Goal: Transaction & Acquisition: Purchase product/service

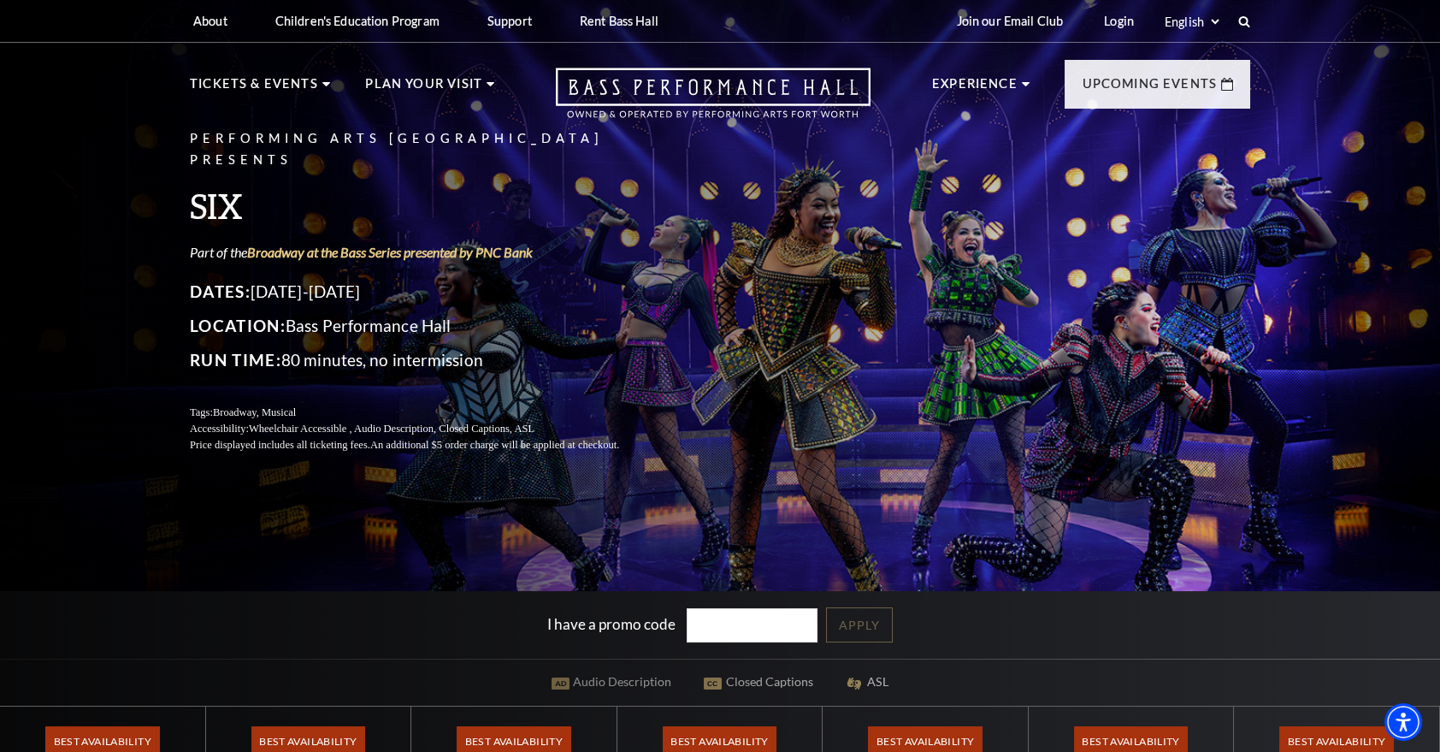
click at [249, 559] on div "Performing Arts Fort Worth Presents SIX Part of the Broadway at the Bass Series…" at bounding box center [720, 567] width 1440 height 1155
click at [127, 217] on div "Performing Arts Fort Worth Presents SIX Part of the Broadway at the Bass Series…" at bounding box center [720, 567] width 1440 height 1155
click at [221, 605] on div "I have a promo code Apply" at bounding box center [720, 625] width 1440 height 68
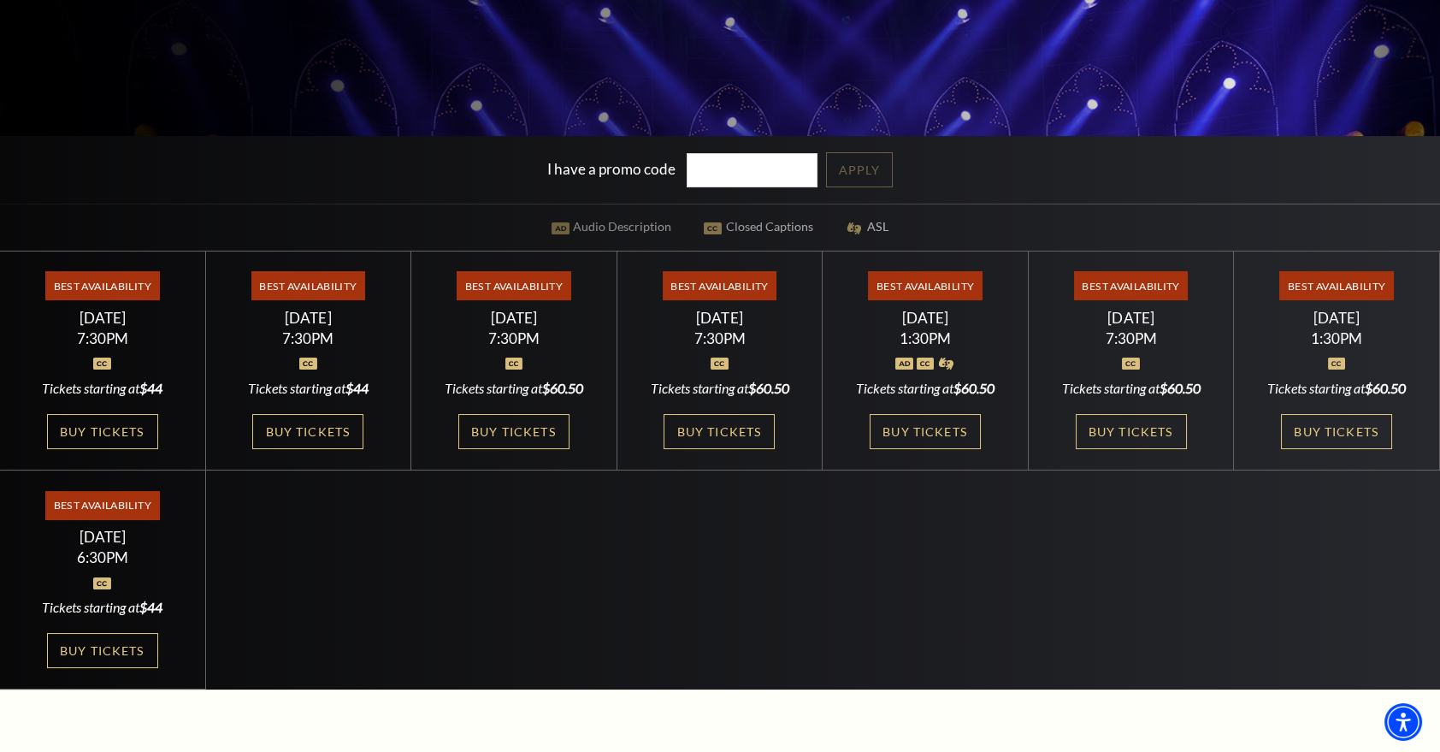
scroll to position [428, 0]
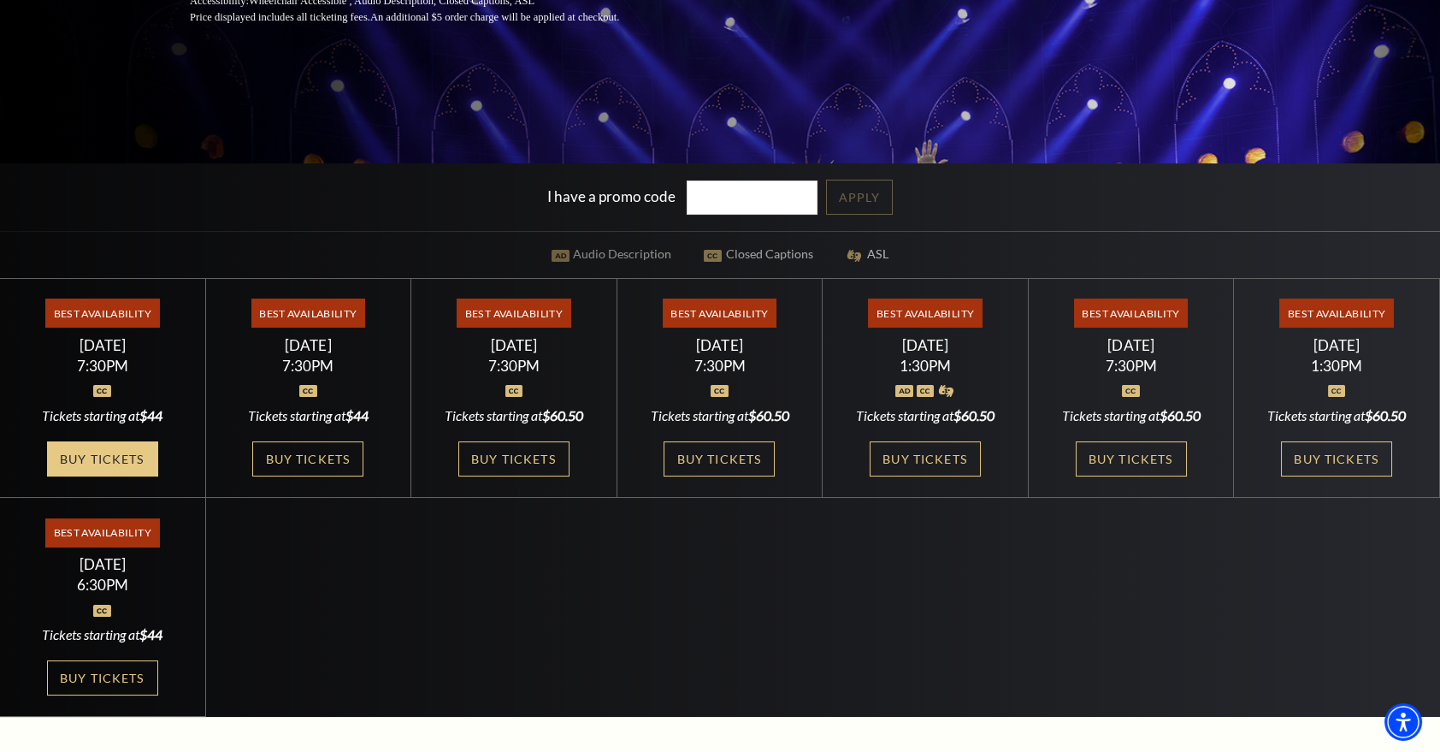
click at [100, 462] on link "Buy Tickets" at bounding box center [102, 458] width 111 height 35
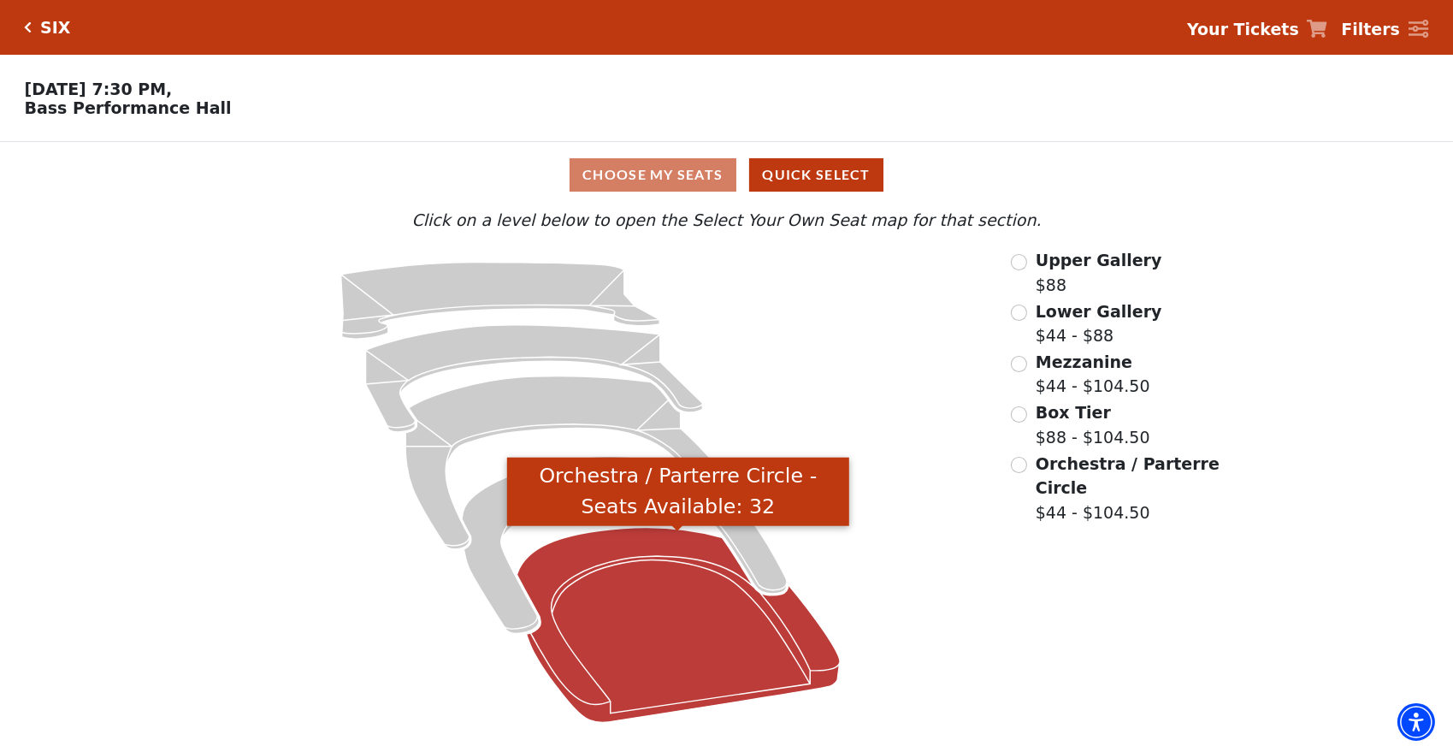
click at [706, 613] on icon "Orchestra / Parterre Circle - Seats Available: 32" at bounding box center [678, 625] width 323 height 195
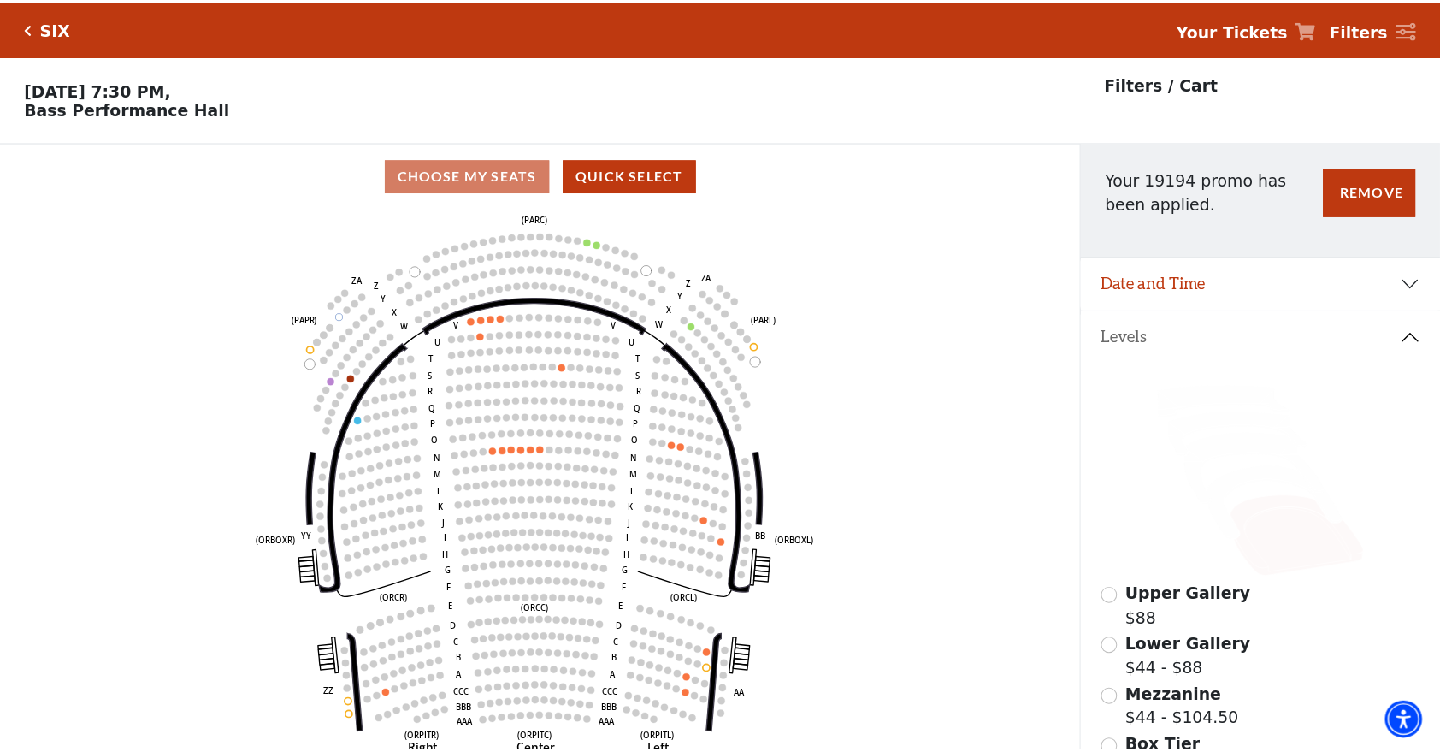
scroll to position [79, 0]
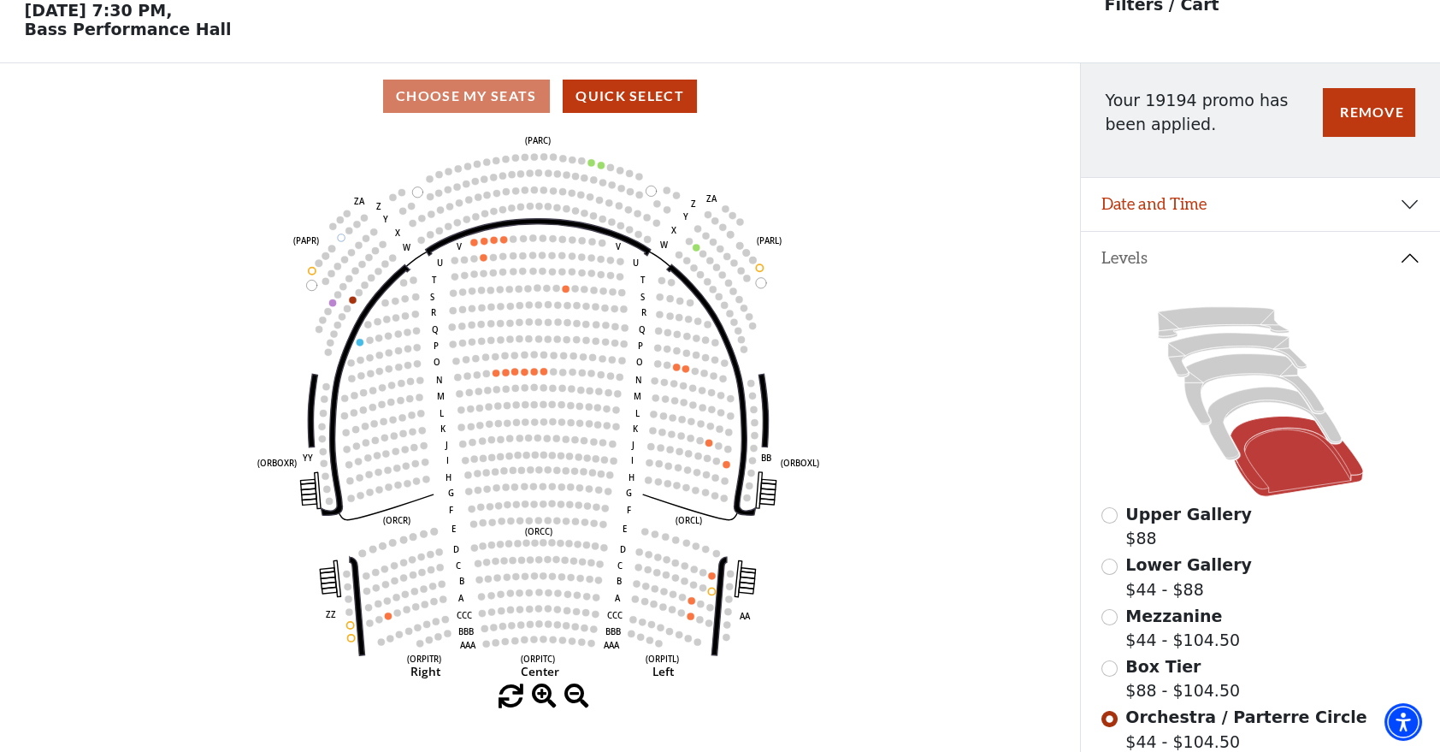
click at [179, 273] on icon "Left (ORPITL) Right (ORPITR) Center (ORPITC) ZZ AA YY BB ZA ZA (ORCL) (ORCR) (O…" at bounding box center [540, 406] width 973 height 555
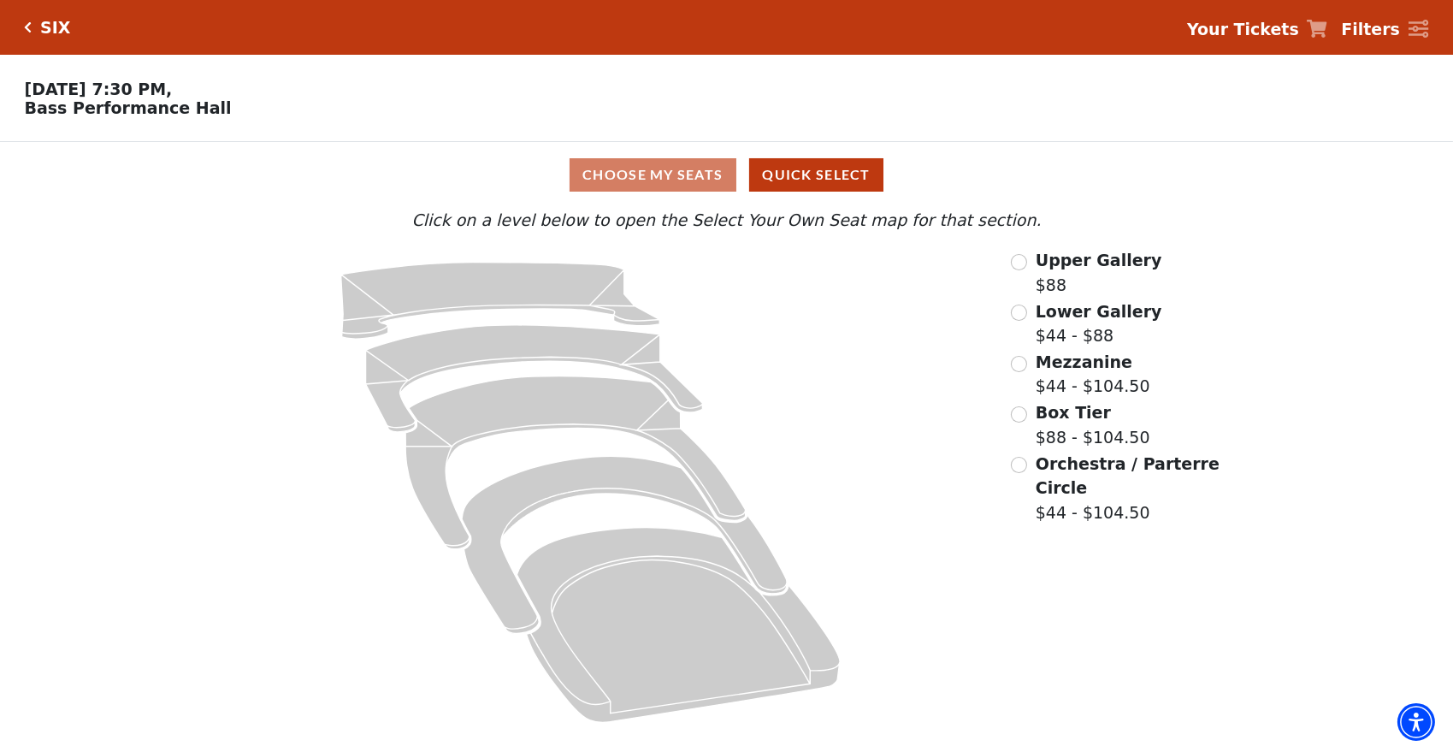
click at [33, 21] on div "SIX" at bounding box center [52, 28] width 38 height 20
click at [30, 27] on icon "Click here to go back to filters" at bounding box center [29, 27] width 8 height 12
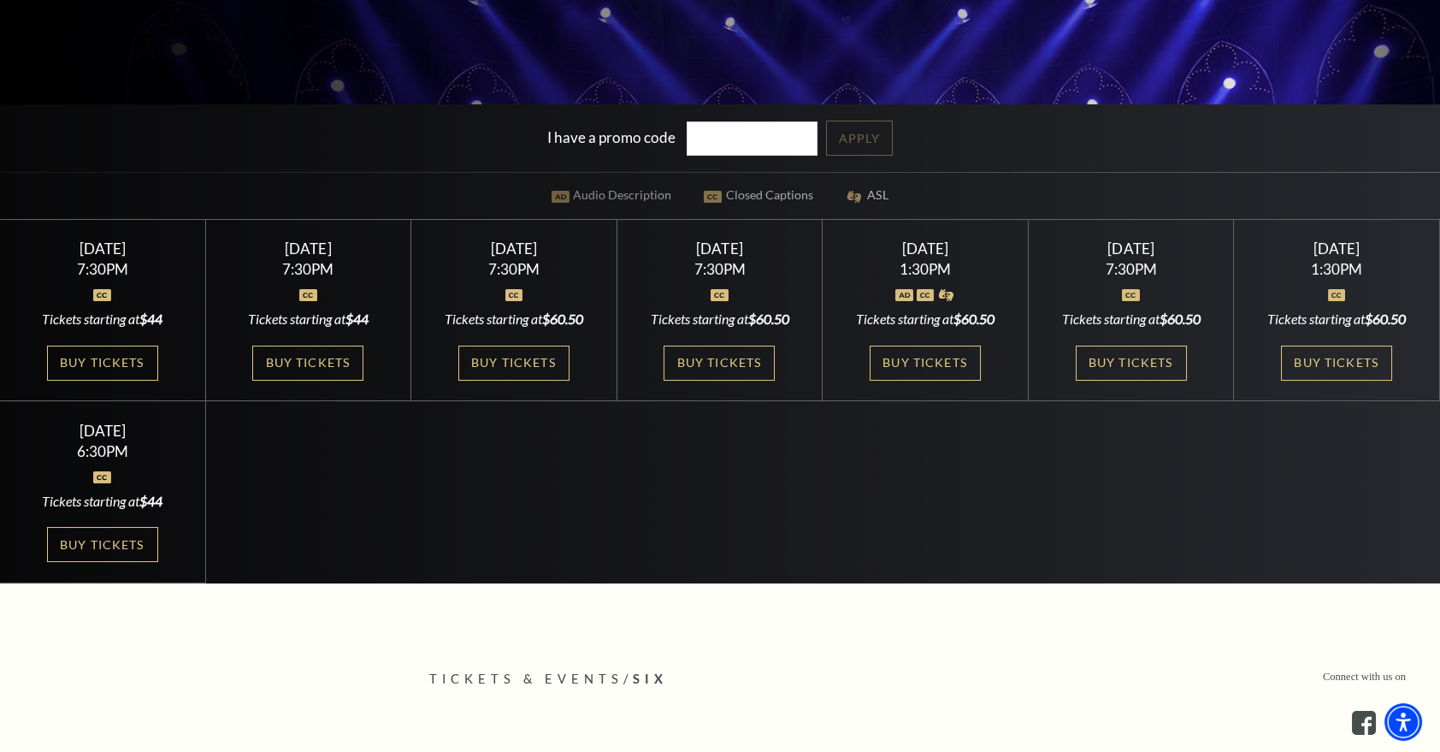
scroll to position [599, 0]
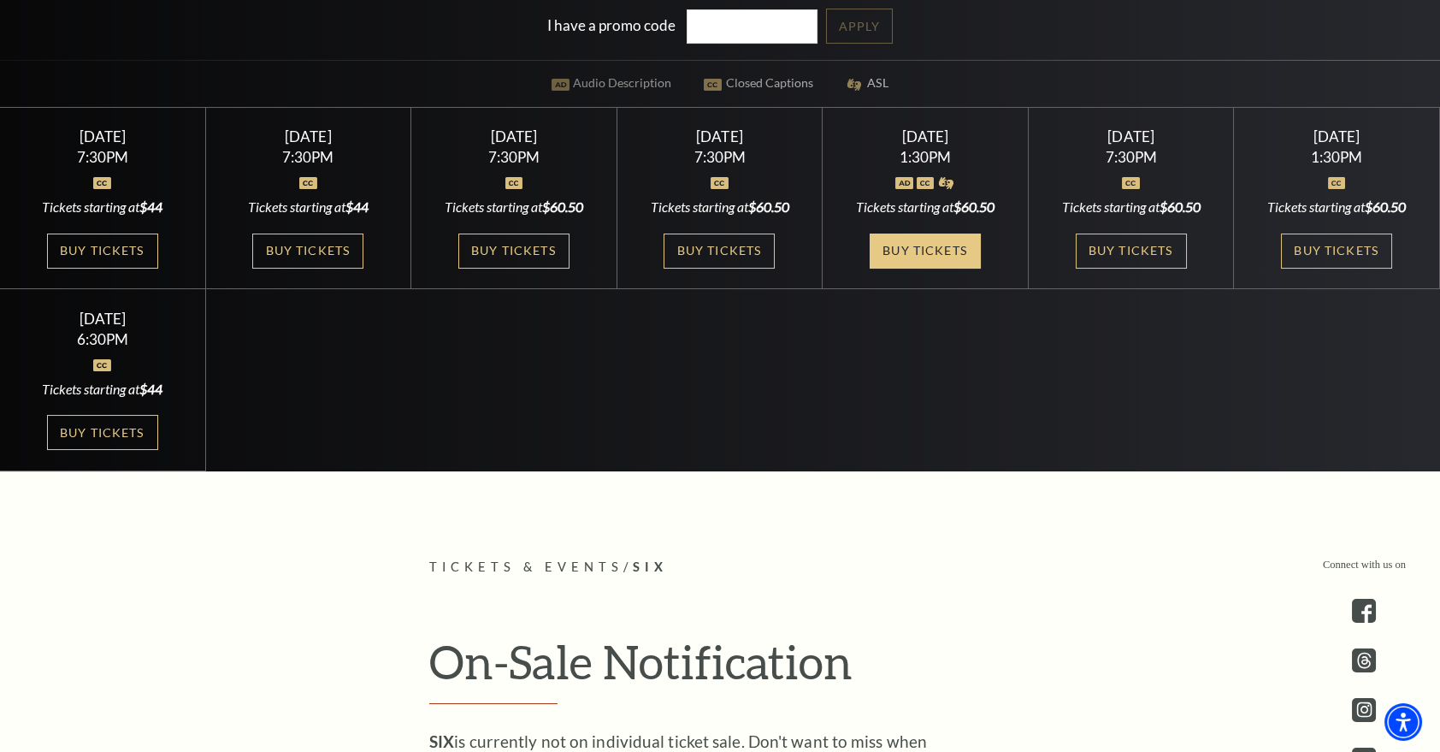
click at [917, 250] on link "Buy Tickets" at bounding box center [925, 251] width 111 height 35
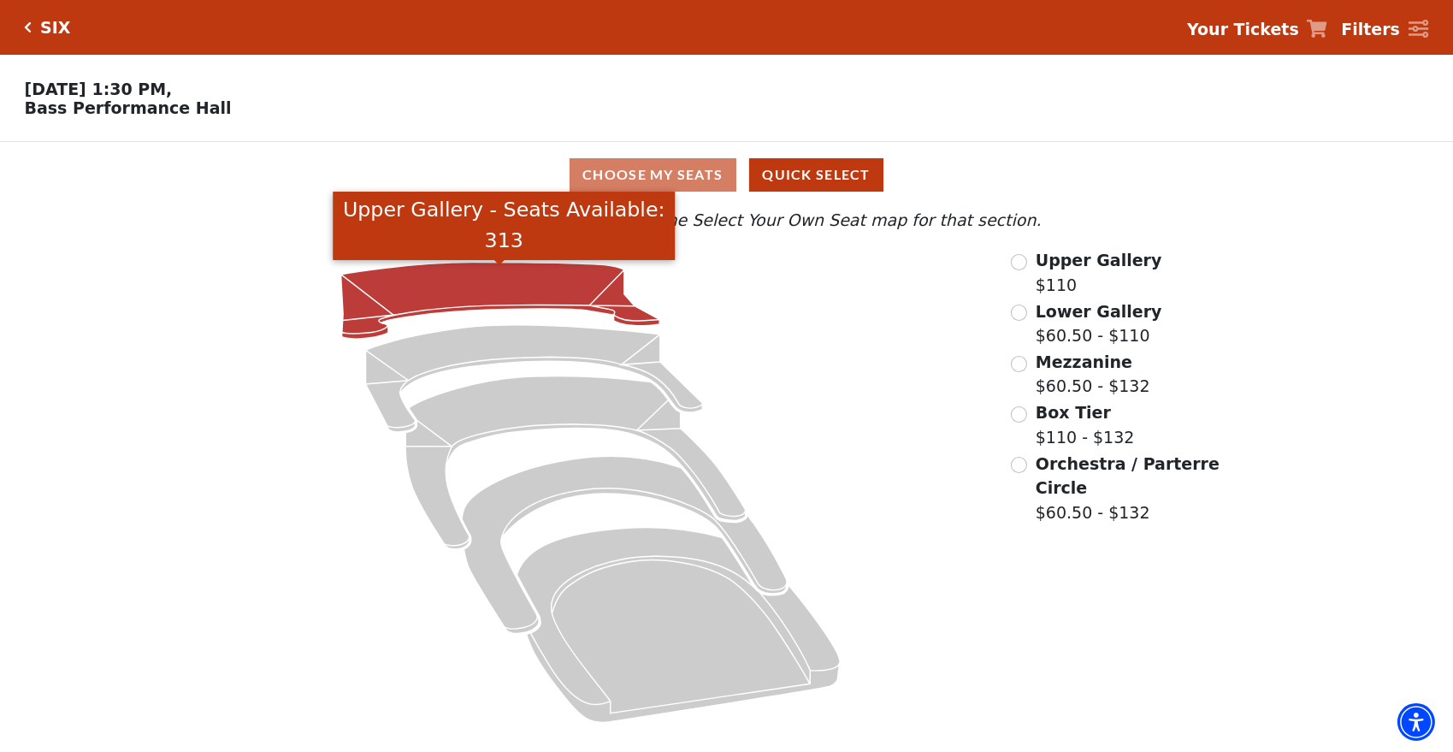
click at [437, 303] on icon "Upper Gallery - Seats Available: 313" at bounding box center [499, 301] width 319 height 77
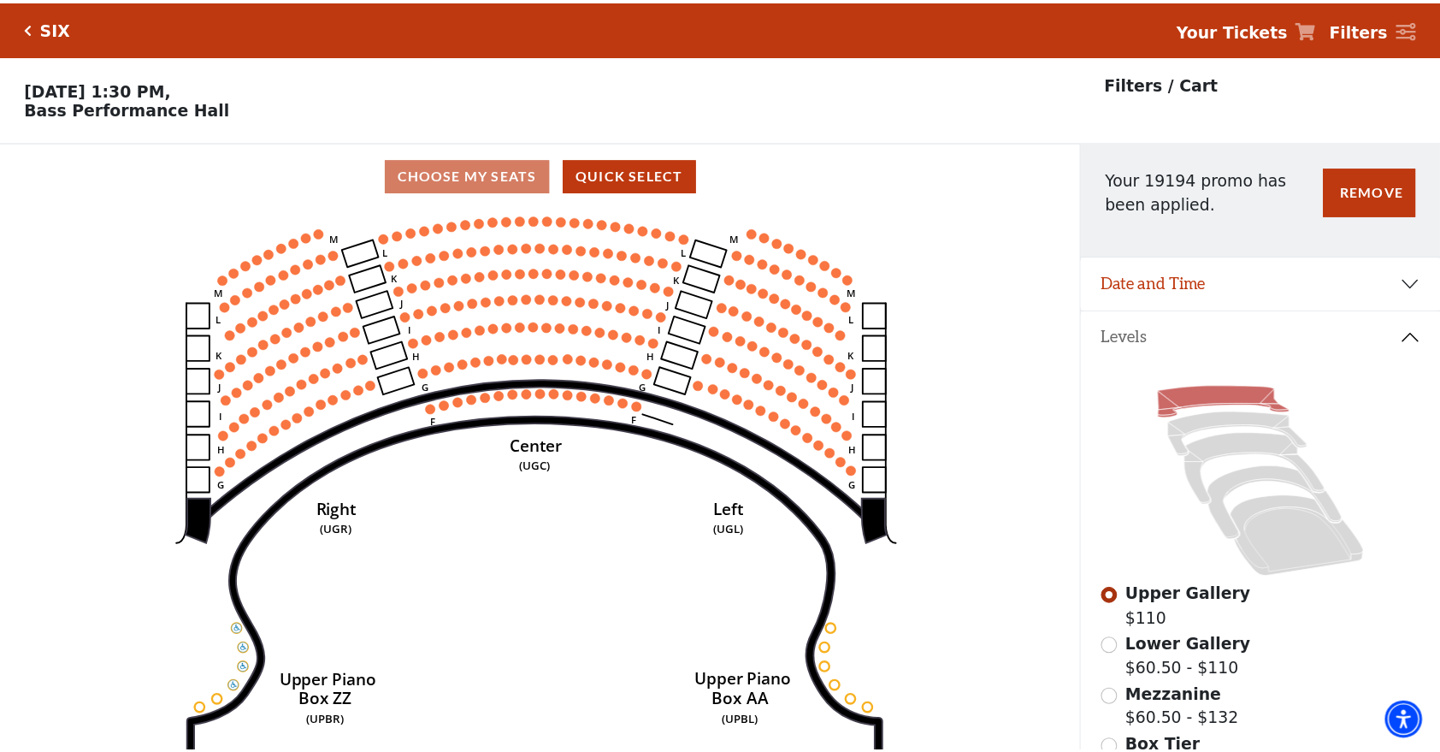
scroll to position [79, 0]
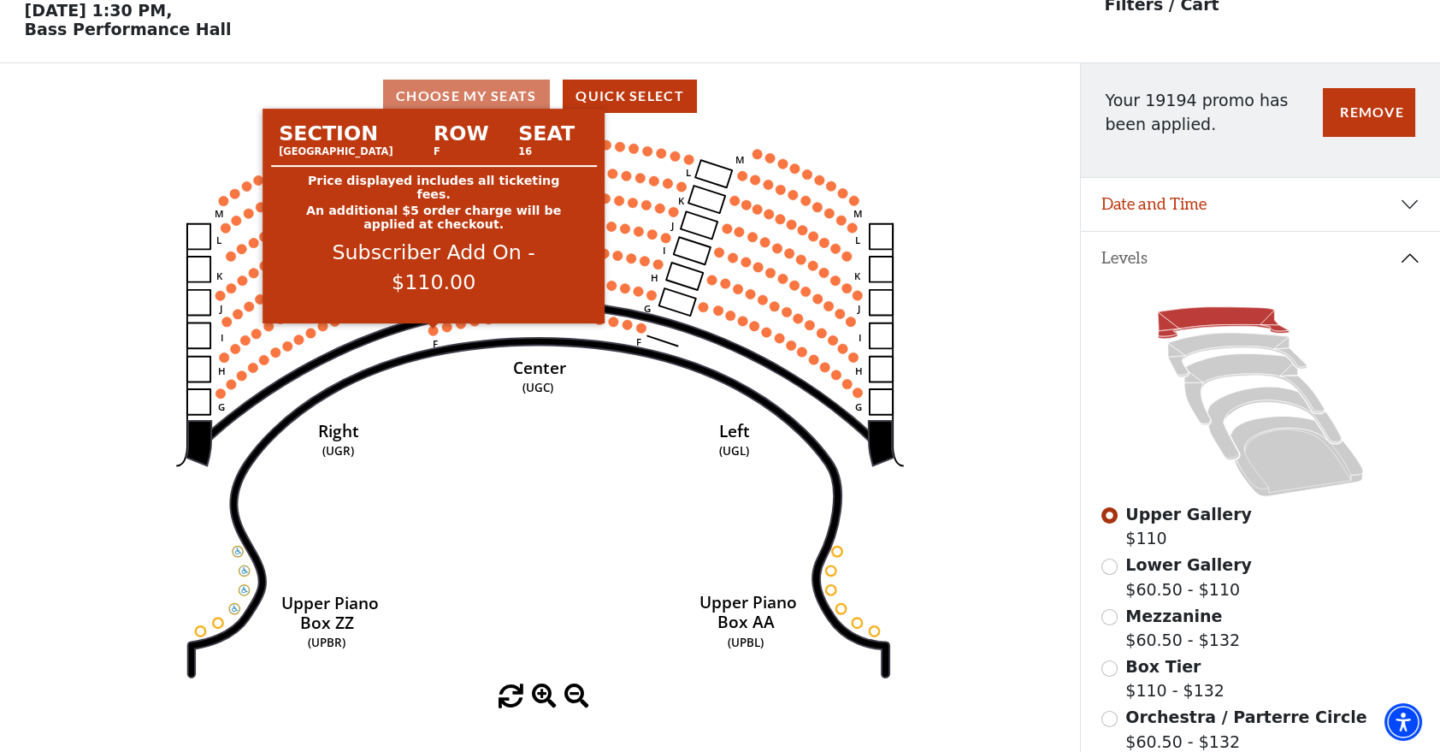
click at [435, 335] on circle at bounding box center [433, 330] width 9 height 9
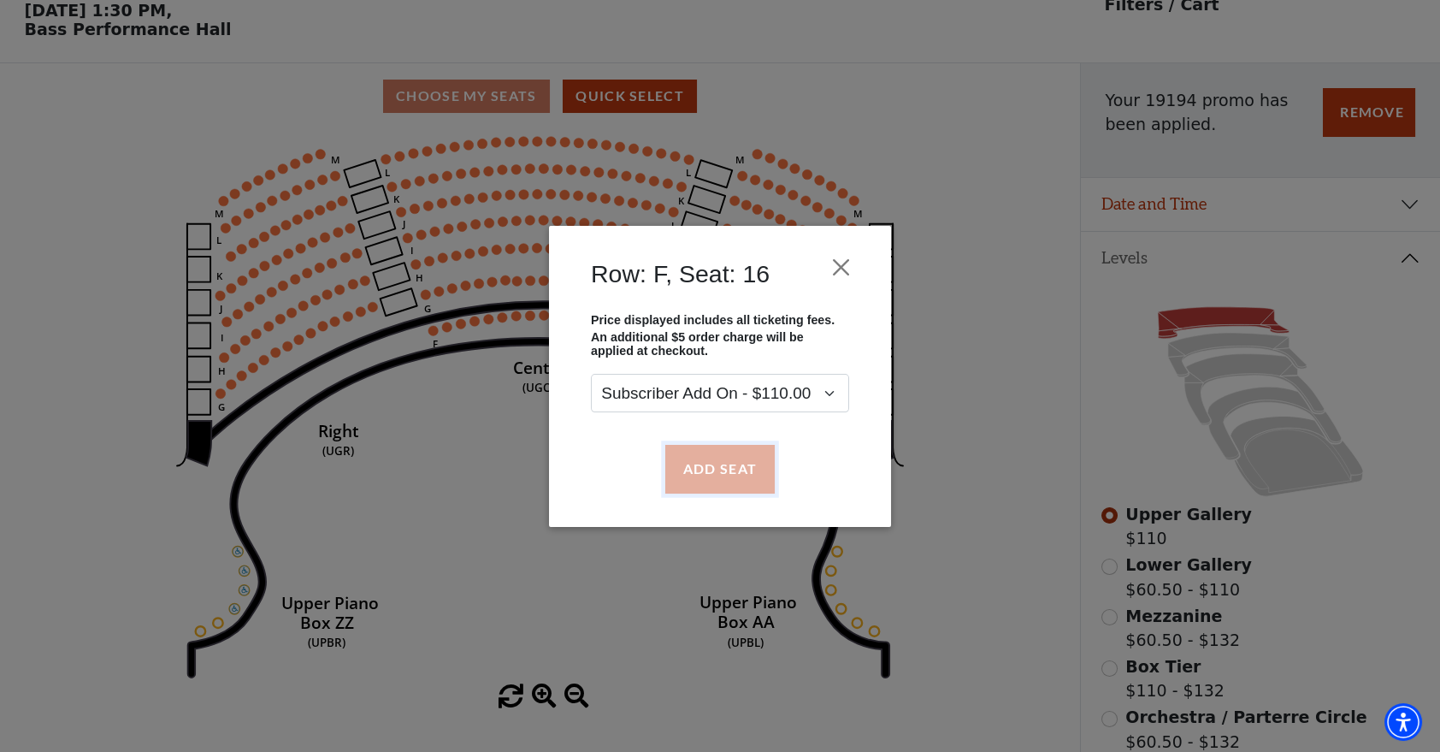
click at [706, 464] on button "Add Seat" at bounding box center [719, 469] width 109 height 48
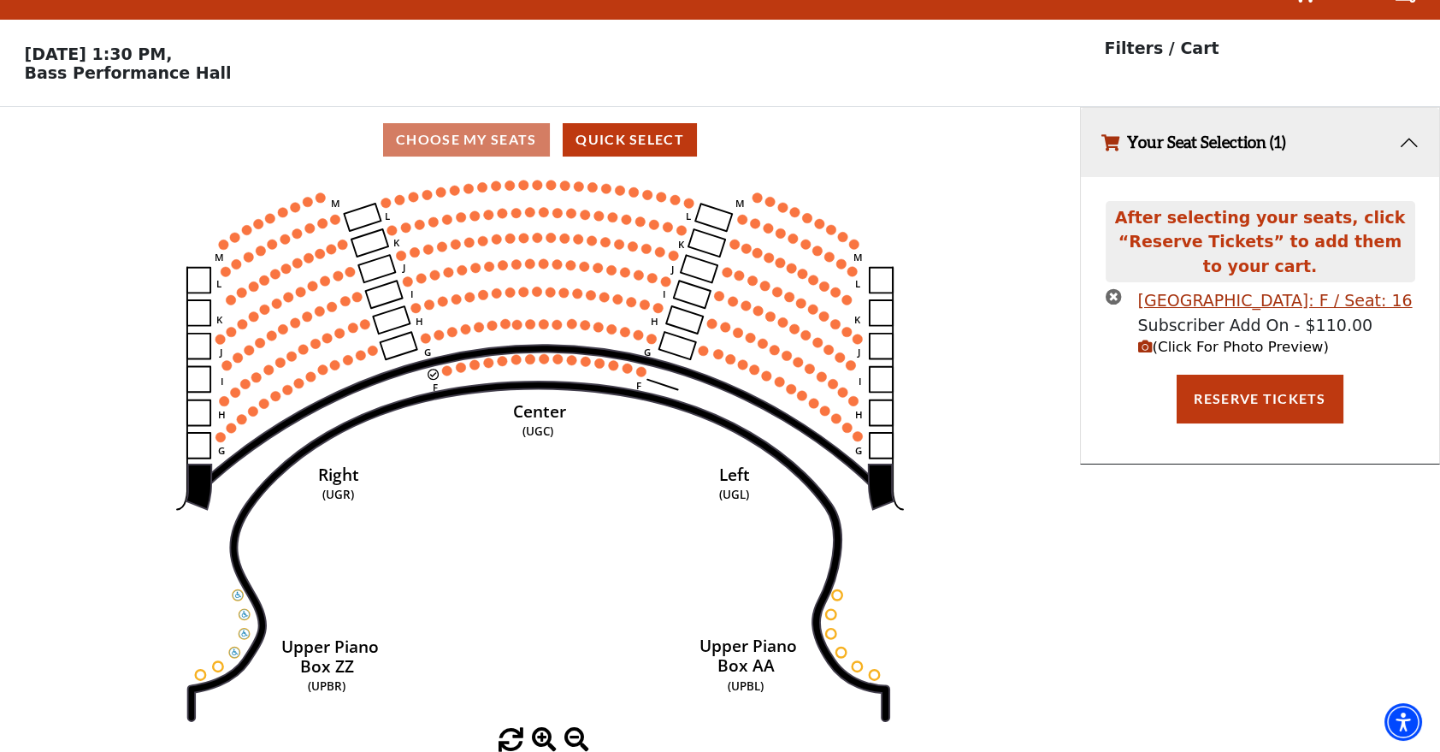
scroll to position [0, 0]
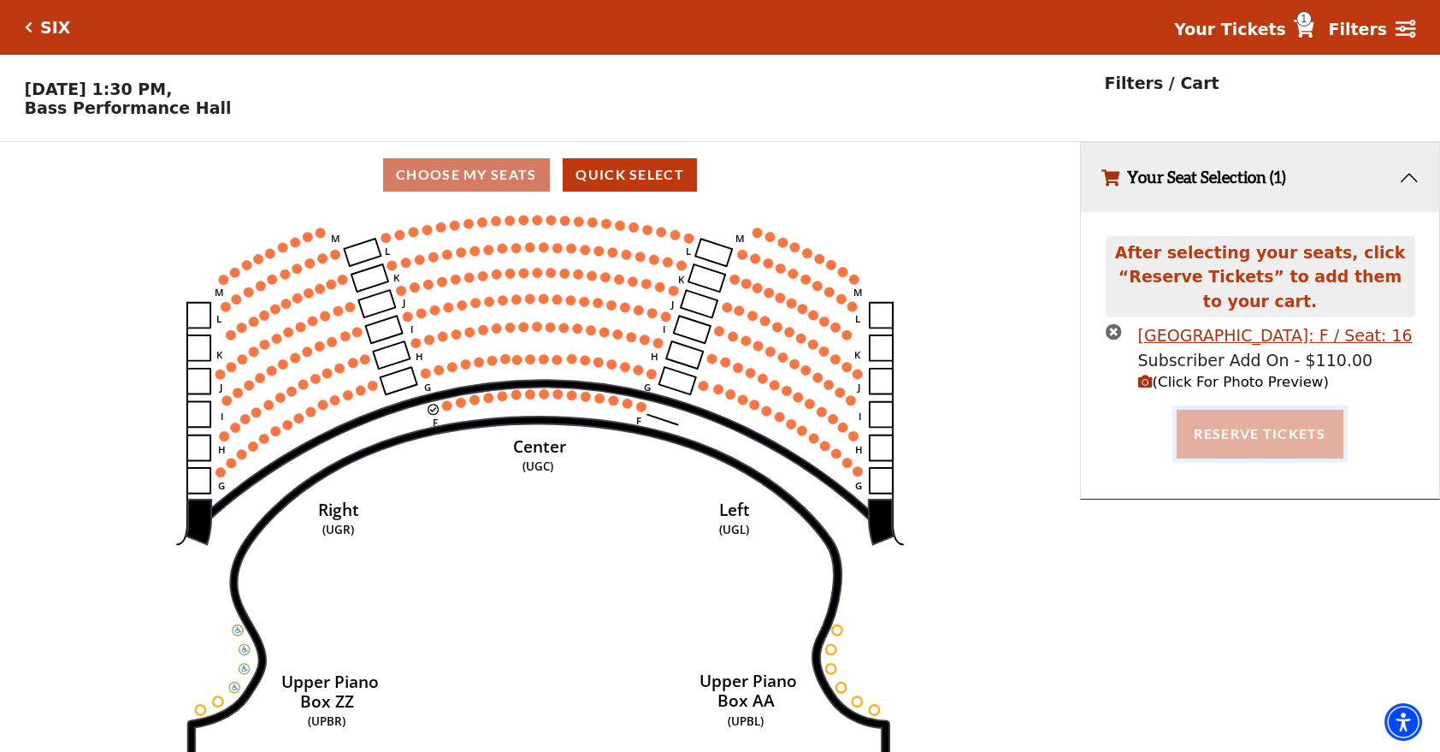
click at [1258, 425] on button "Reserve Tickets" at bounding box center [1260, 434] width 166 height 48
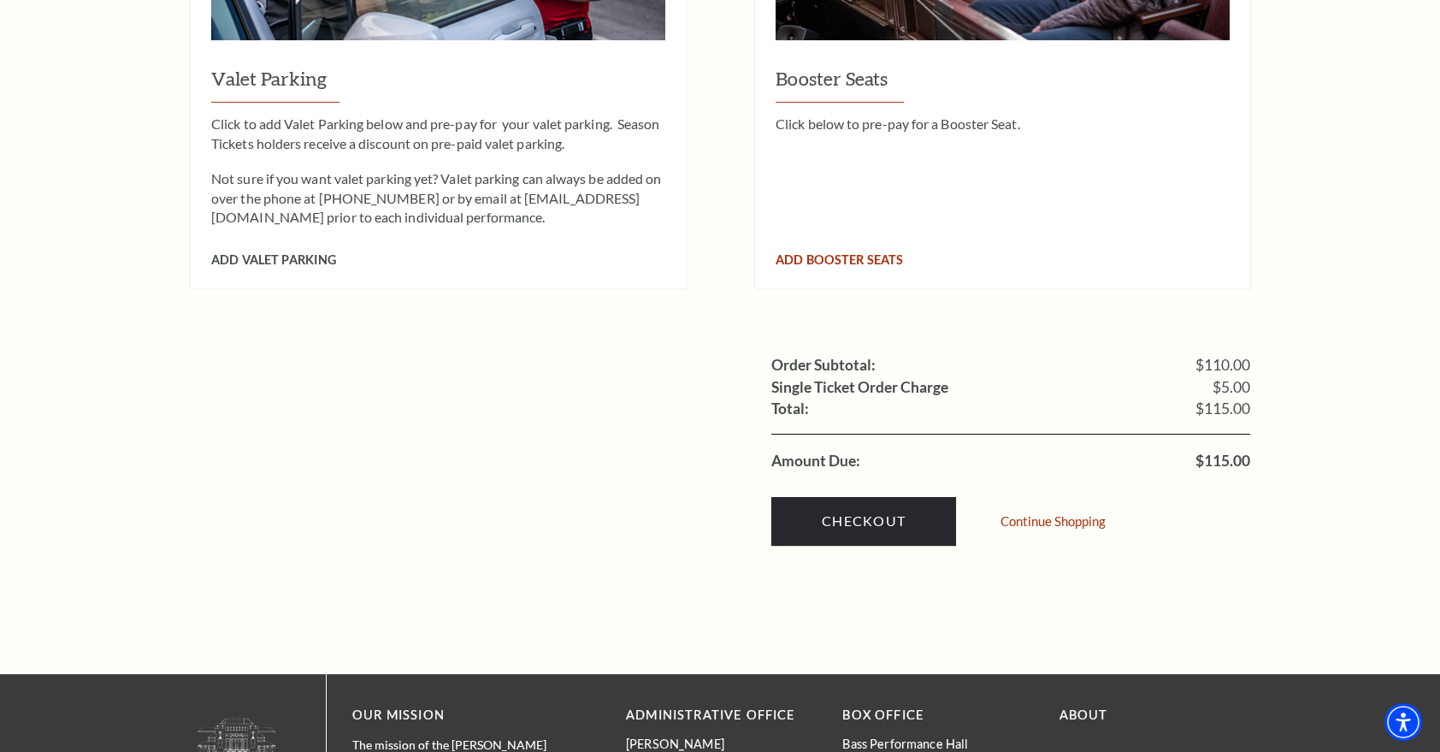
scroll to position [1454, 0]
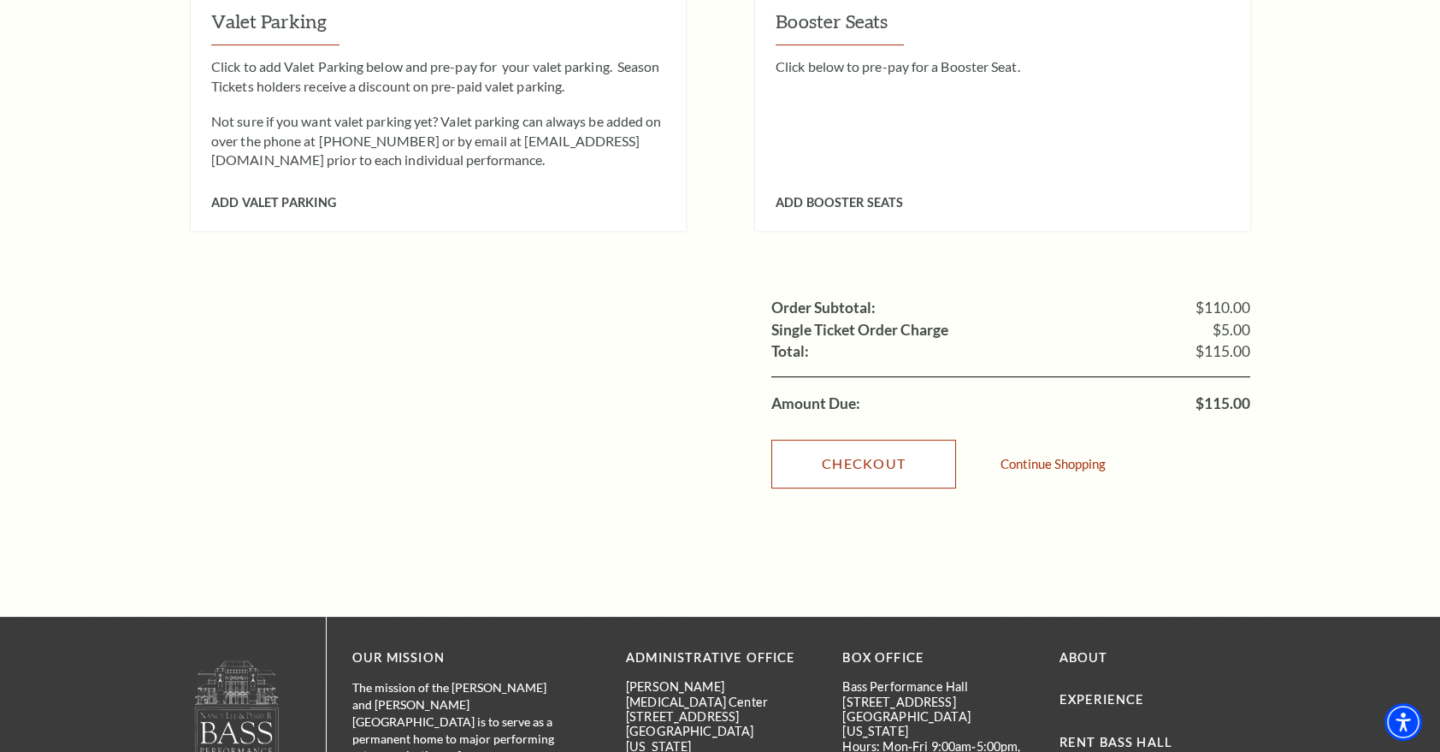
click at [917, 441] on link "Checkout" at bounding box center [864, 464] width 185 height 48
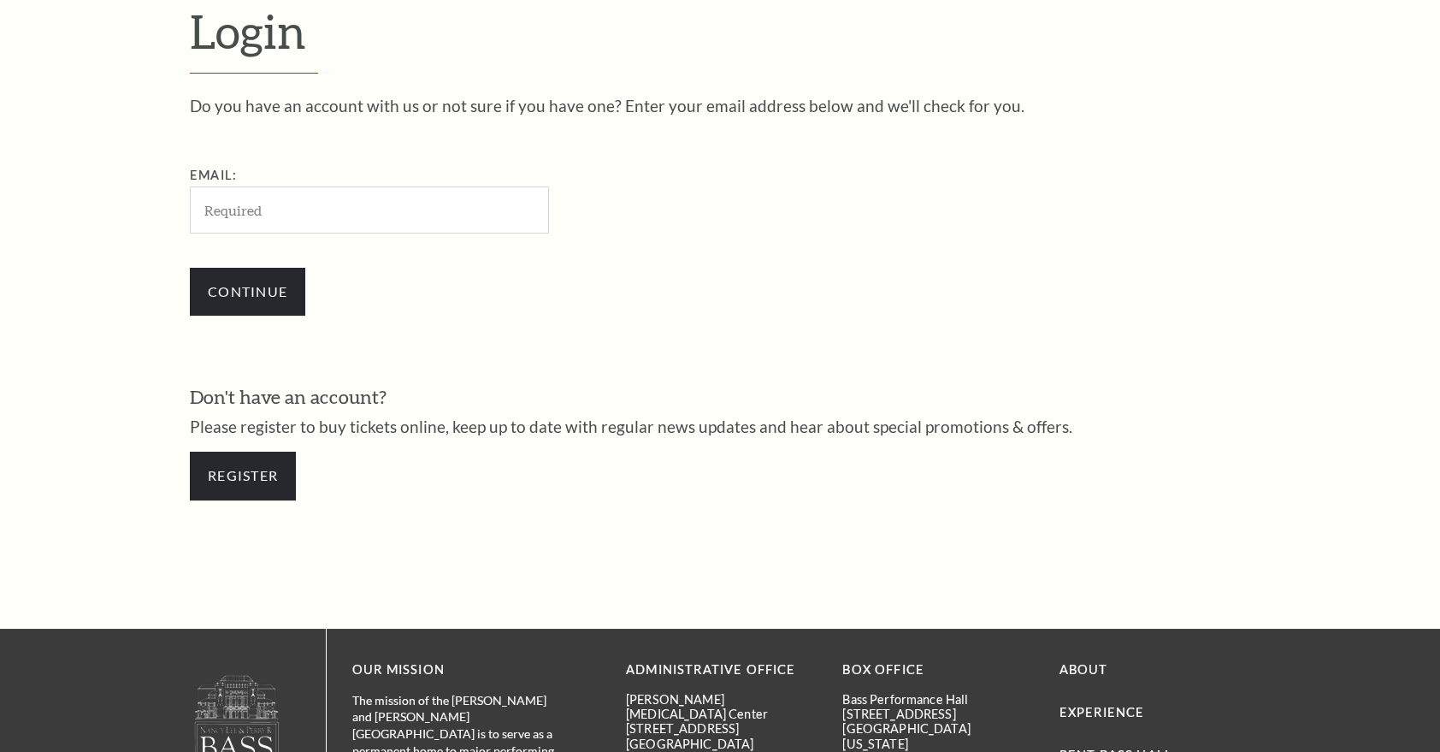
scroll to position [535, 0]
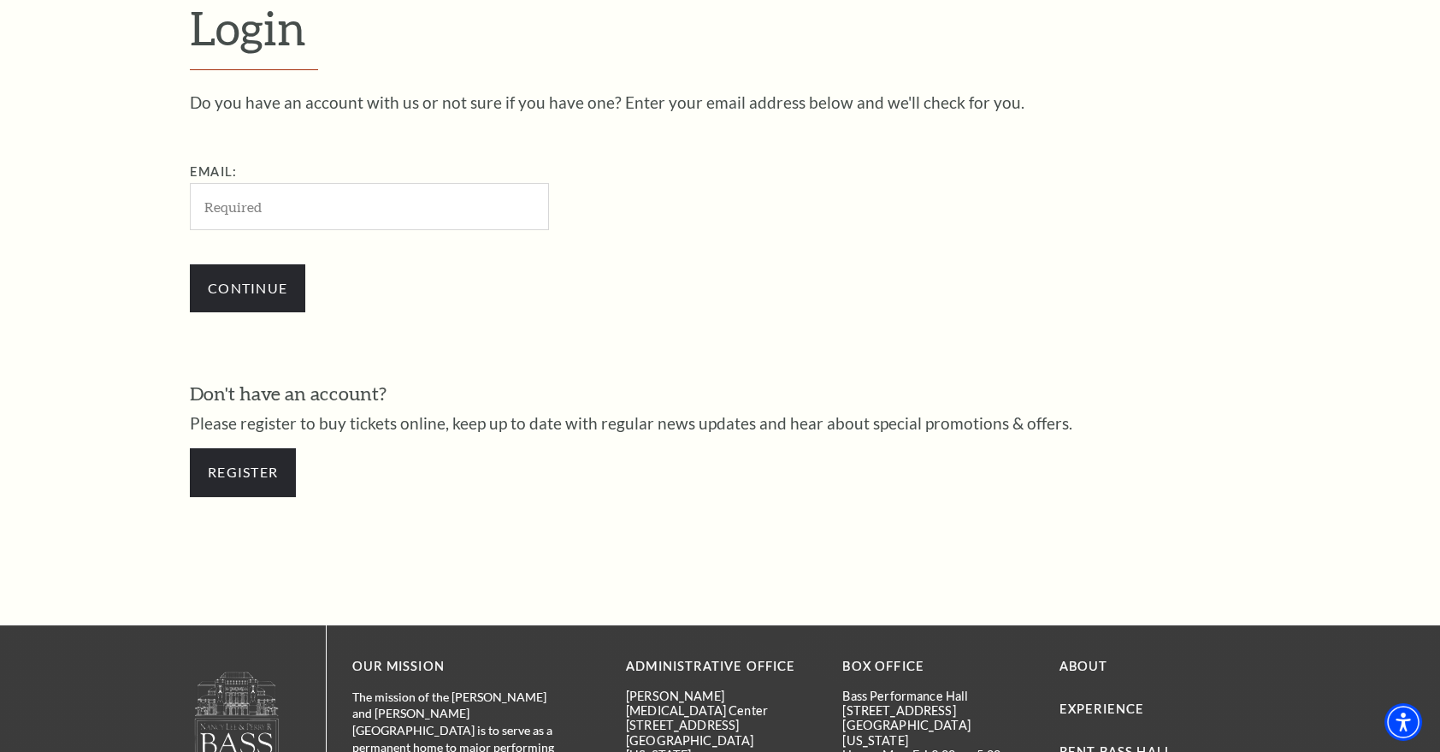
click at [310, 190] on input "Email:" at bounding box center [369, 206] width 359 height 47
type input "[EMAIL_ADDRESS][DOMAIN_NAME]"
click at [280, 281] on input "Continue" at bounding box center [247, 288] width 115 height 48
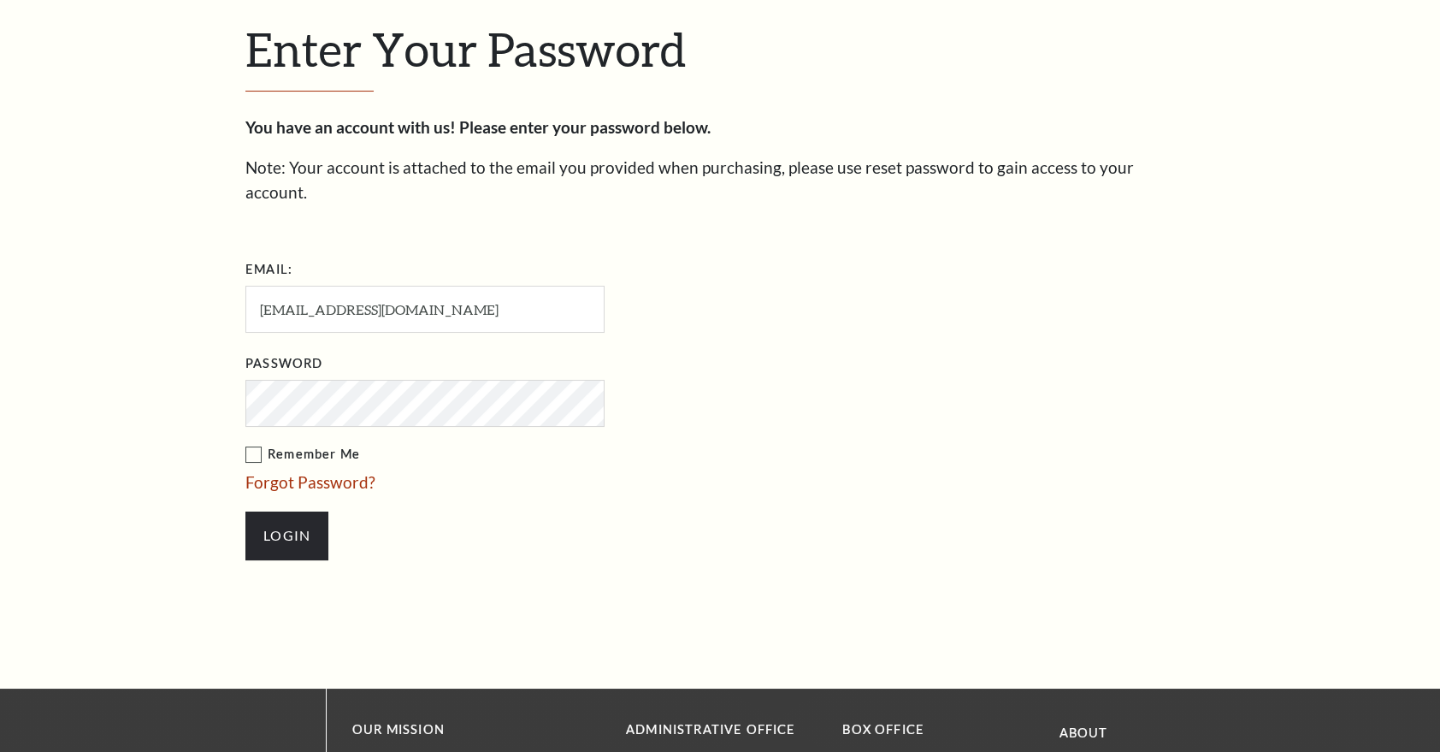
scroll to position [550, 0]
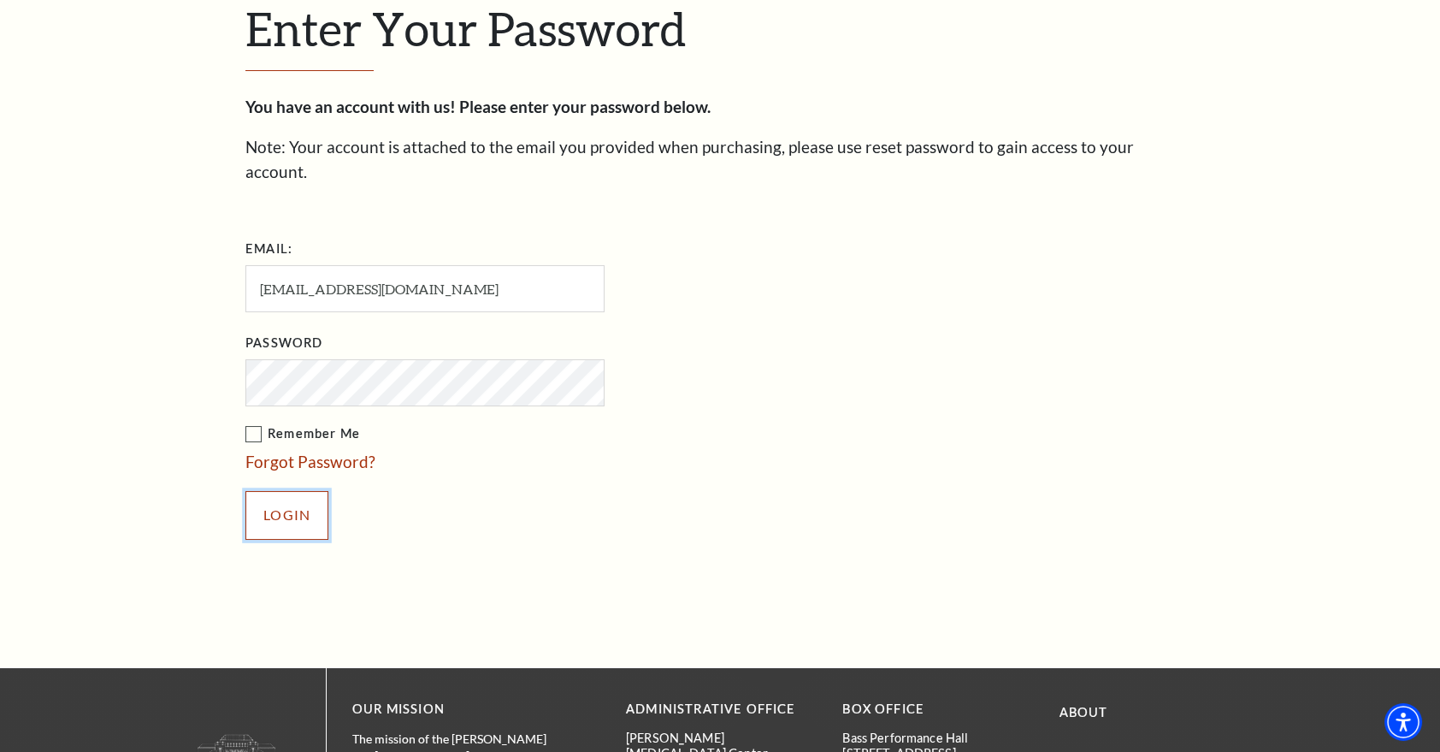
click at [305, 500] on input "Login" at bounding box center [286, 515] width 83 height 48
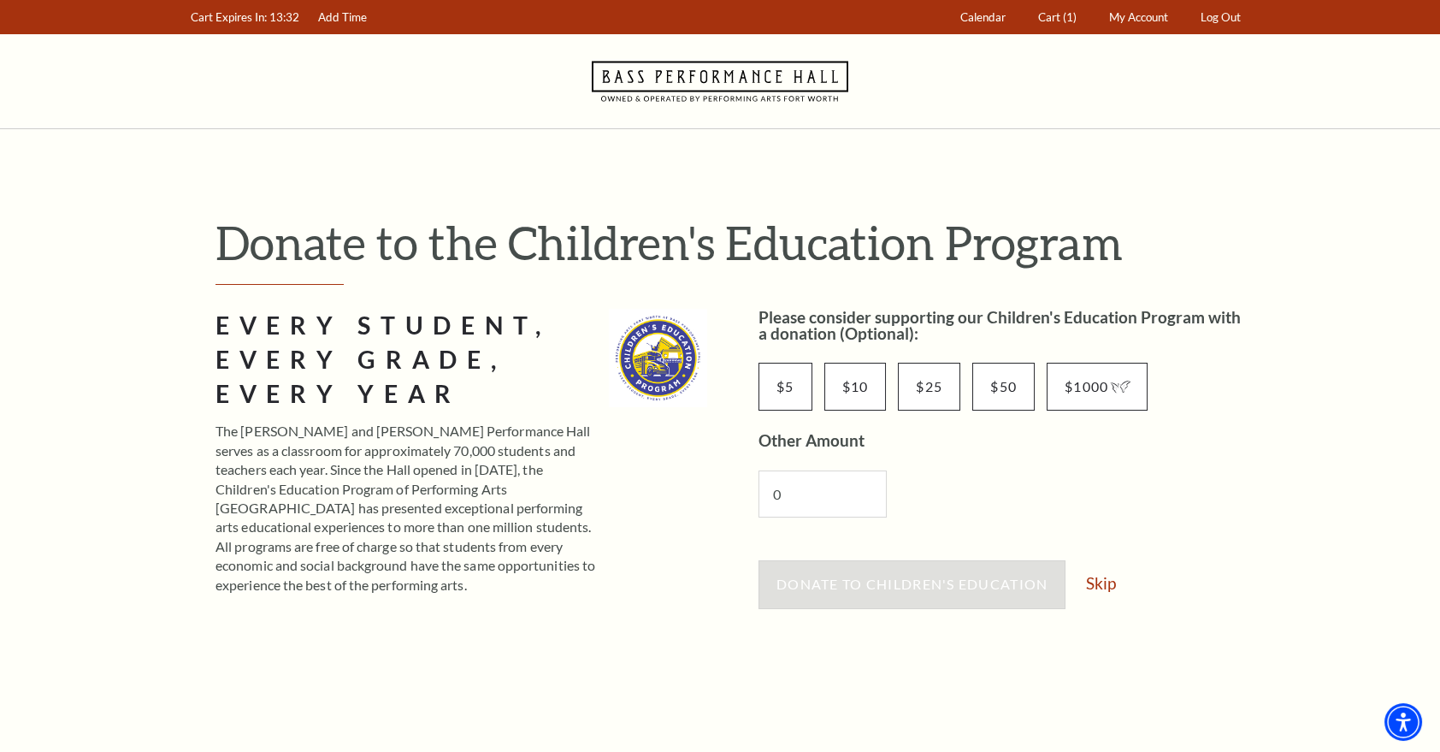
click at [1103, 596] on div "Donate to Children's Education Skip" at bounding box center [1005, 592] width 492 height 65
click at [1103, 586] on link "Skip" at bounding box center [1101, 583] width 30 height 16
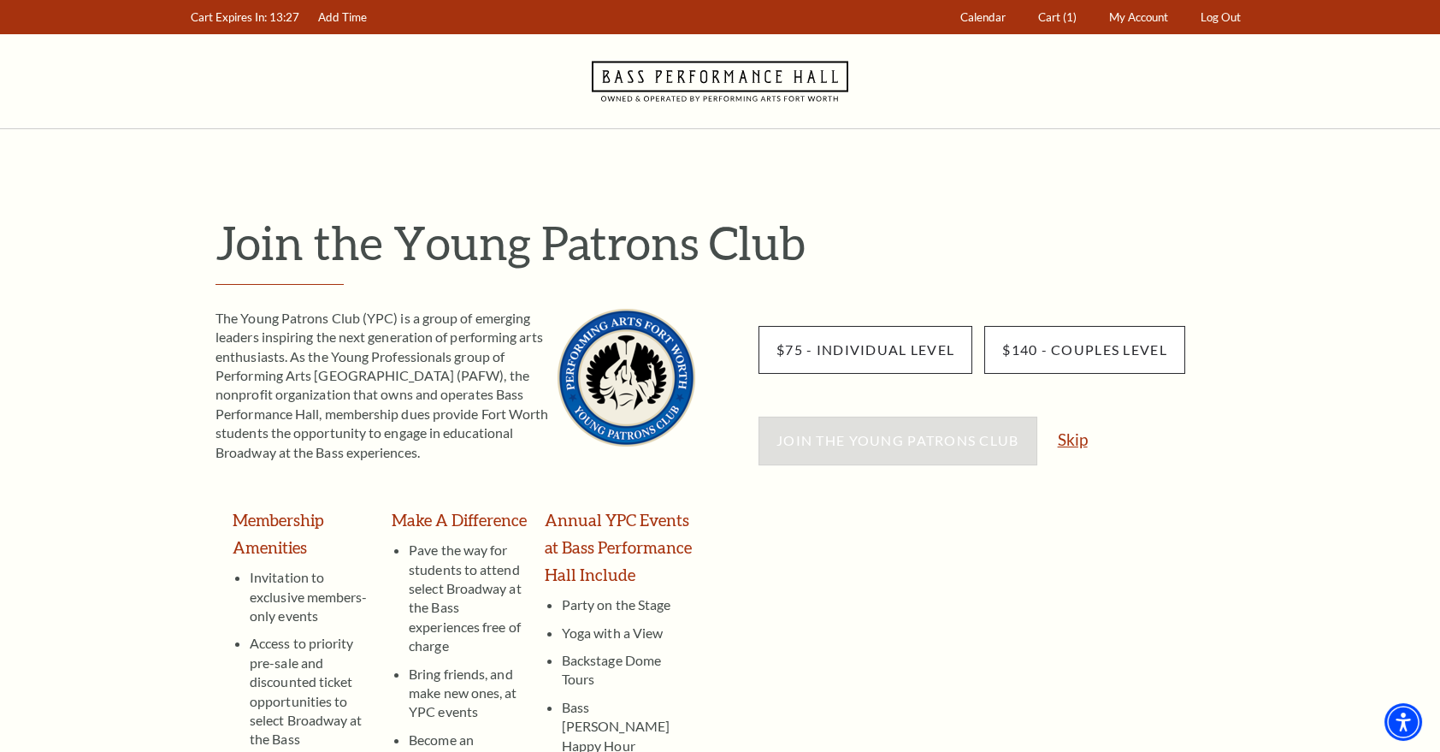
click at [1067, 445] on link "Skip" at bounding box center [1073, 439] width 30 height 16
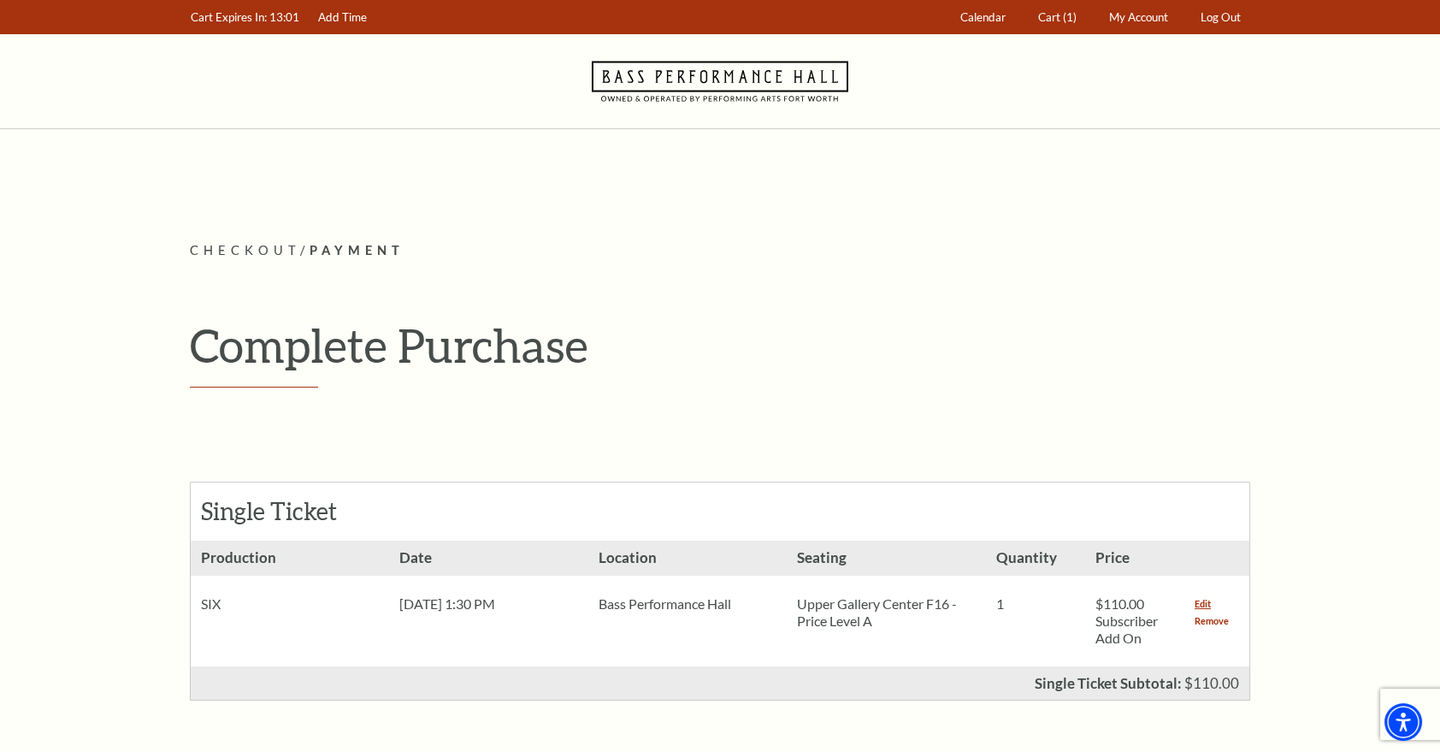
click at [1204, 621] on link "Remove" at bounding box center [1212, 620] width 34 height 17
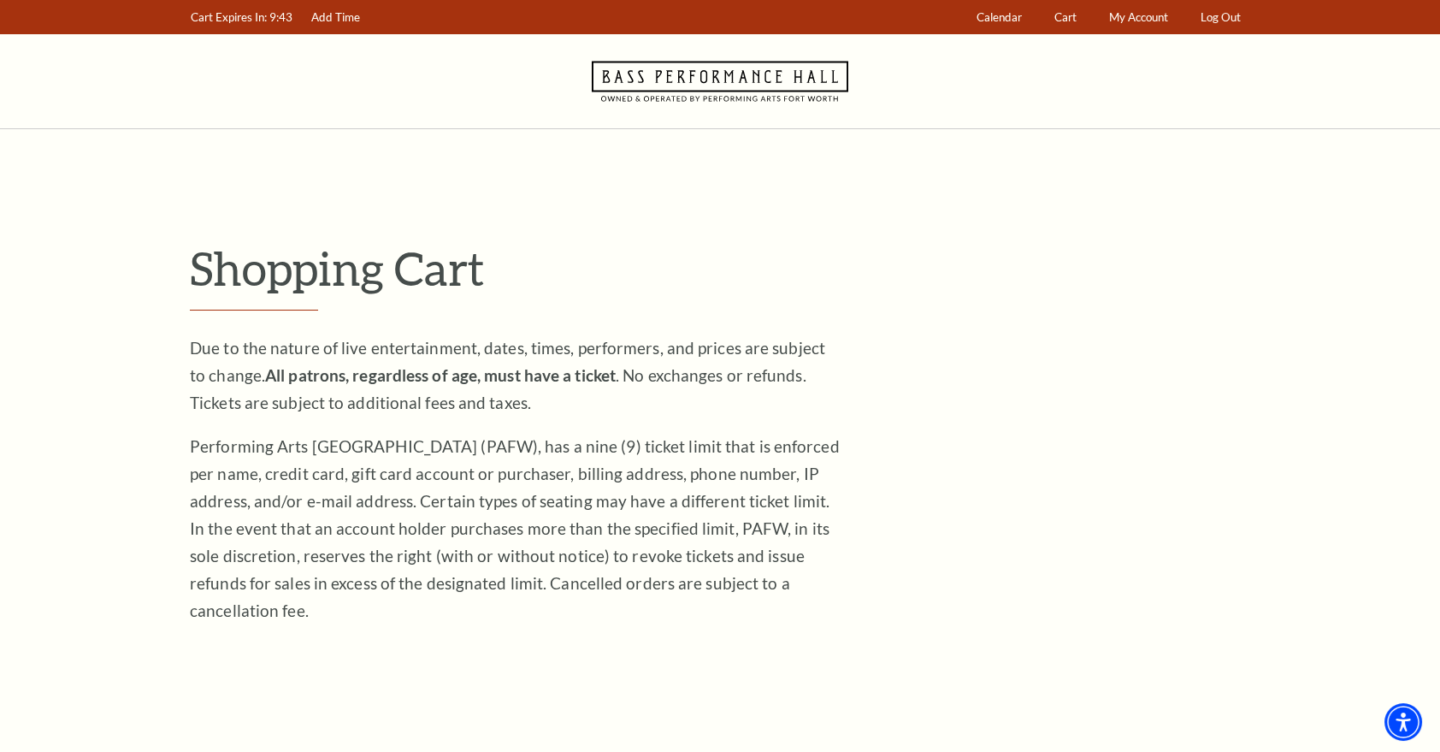
click at [565, 700] on div "Shopping Cart Due to the nature of live entertainment, dates, times, performers…" at bounding box center [720, 609] width 1061 height 738
drag, startPoint x: 1270, startPoint y: 602, endPoint x: 1381, endPoint y: 530, distance: 131.7
click at [1290, 601] on div "Notice × Tickets cannot be removed during a Ticket Exchange. Choose Start Over …" at bounding box center [720, 609] width 1440 height 961
click at [312, 180] on div "Shopping Cart Due to the nature of live entertainment, dates, times, performers…" at bounding box center [720, 609] width 1095 height 961
click at [1375, 559] on div "Notice × Tickets cannot be removed during a Ticket Exchange. Choose Start Over …" at bounding box center [720, 609] width 1440 height 961
